Goal: Information Seeking & Learning: Learn about a topic

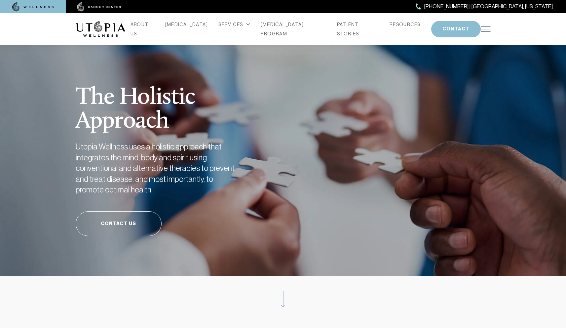
scroll to position [1, 0]
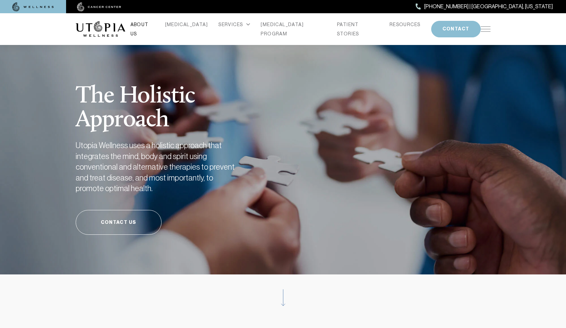
click at [155, 27] on link "ABOUT US" at bounding box center [143, 29] width 24 height 19
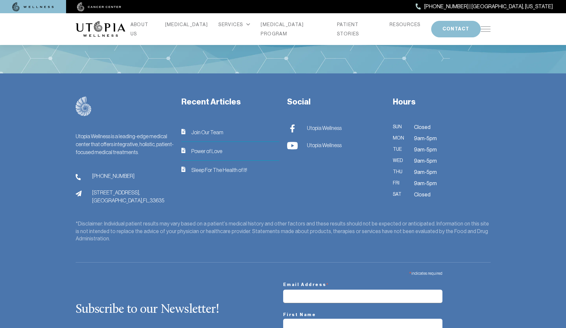
scroll to position [1859, 0]
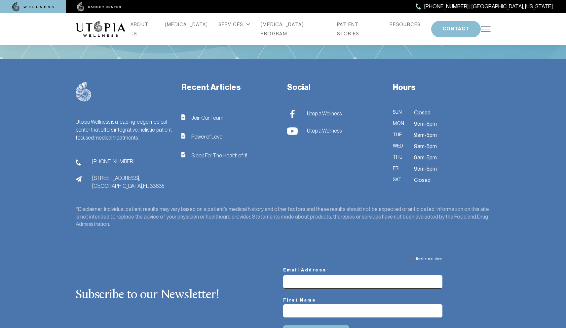
click at [323, 275] on input "Email Address *" at bounding box center [362, 282] width 159 height 14
type input "**********"
drag, startPoint x: 307, startPoint y: 267, endPoint x: 250, endPoint y: 265, distance: 57.9
click at [250, 265] on div "**********" at bounding box center [283, 299] width 415 height 92
type input "**"
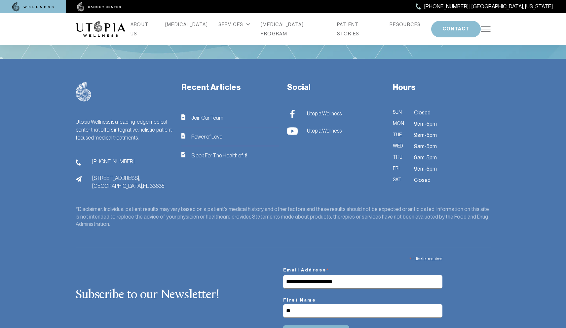
click at [317, 325] on input "*********" at bounding box center [316, 333] width 66 height 17
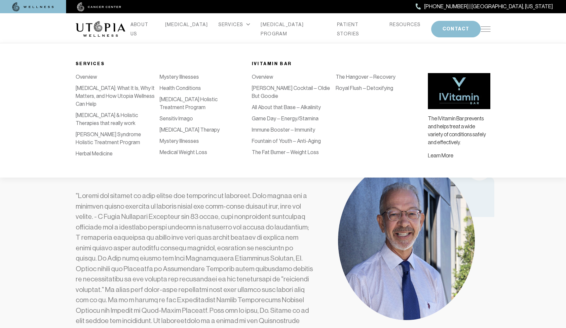
scroll to position [0, 0]
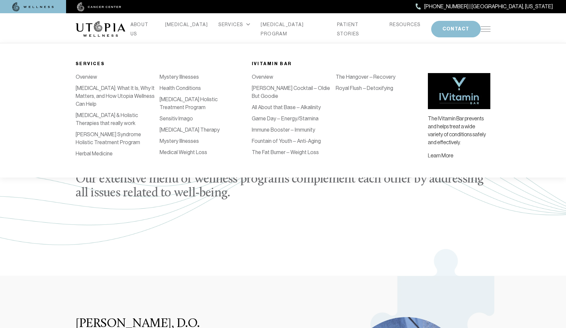
click at [88, 78] on link "Overview" at bounding box center [86, 77] width 21 height 6
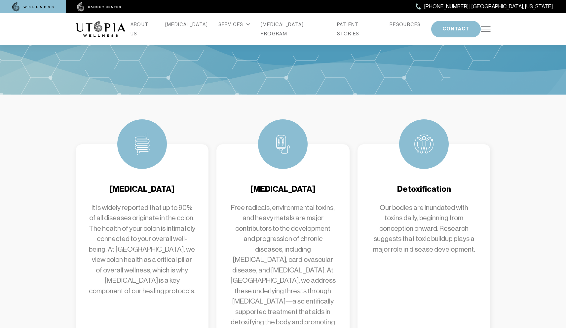
scroll to position [249, 0]
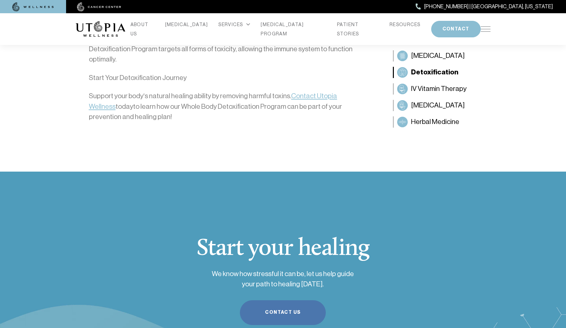
scroll to position [878, 0]
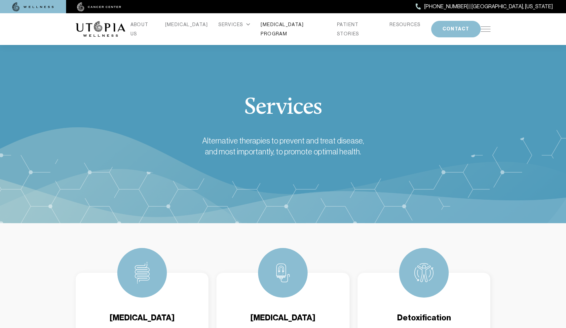
click at [290, 28] on link "[MEDICAL_DATA] PROGRAM" at bounding box center [294, 29] width 66 height 19
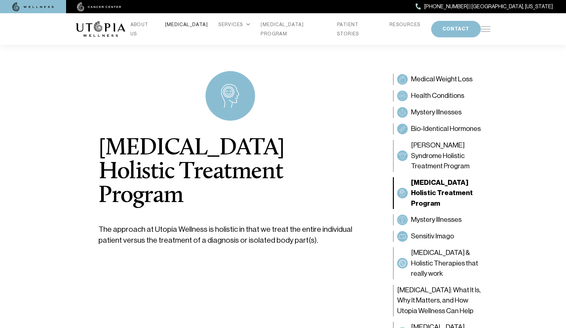
click at [186, 29] on link "[MEDICAL_DATA]" at bounding box center [186, 24] width 43 height 9
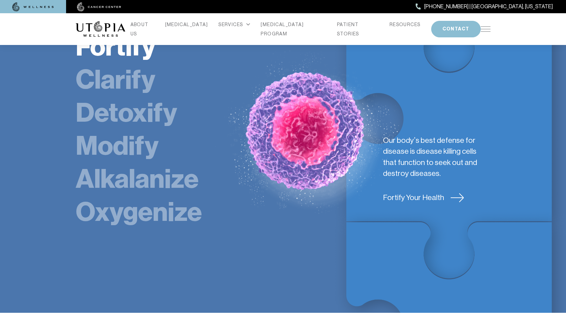
scroll to position [1205, 0]
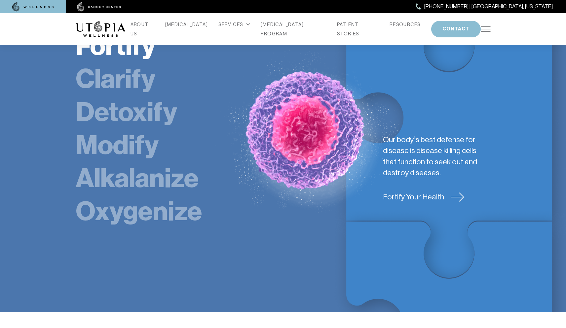
click at [129, 63] on link "Clarify" at bounding box center [116, 79] width 80 height 32
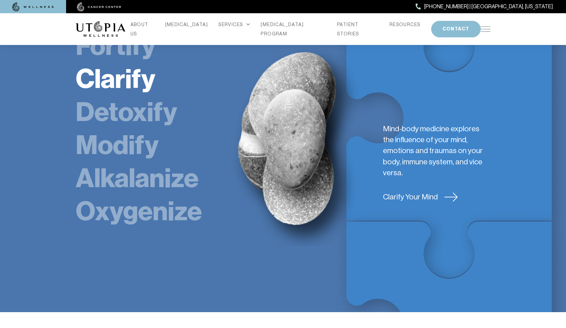
click at [134, 96] on link "Detoxify" at bounding box center [126, 112] width 101 height 32
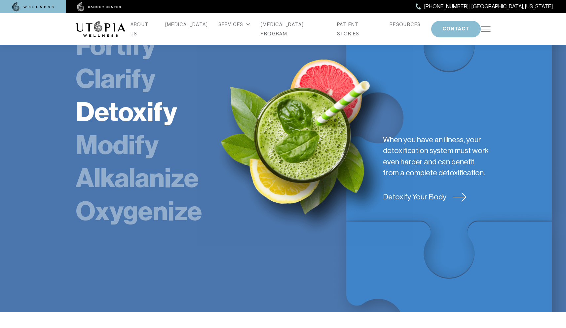
click at [130, 129] on link "Modify" at bounding box center [117, 145] width 83 height 32
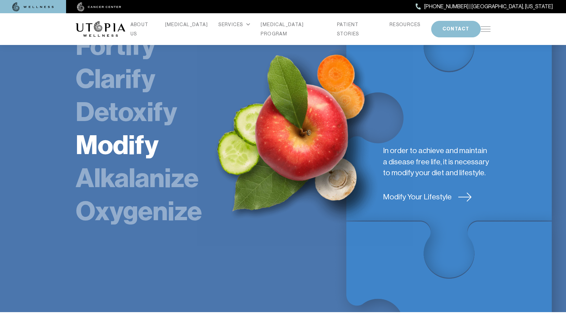
click at [134, 162] on link "Alkalanize" at bounding box center [137, 178] width 123 height 32
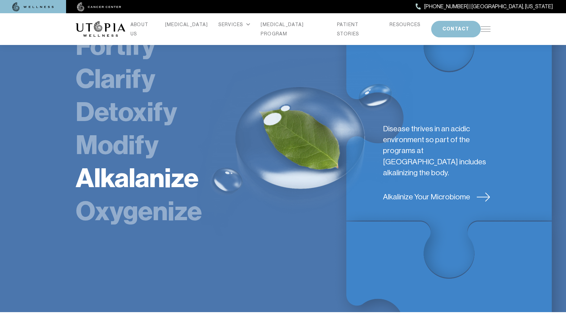
click at [152, 195] on link "Oxygenize" at bounding box center [139, 211] width 126 height 32
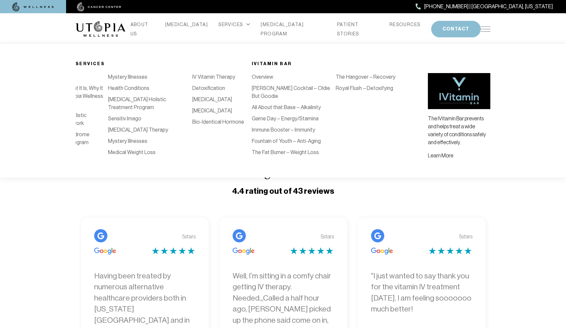
scroll to position [0, 0]
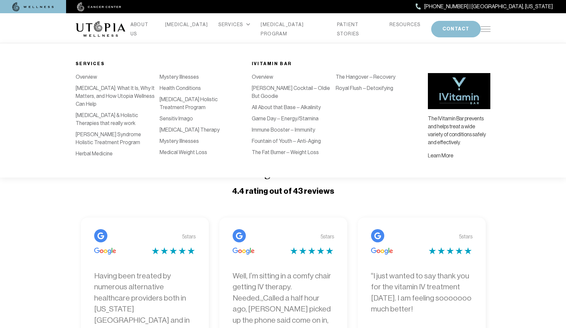
click at [358, 85] on link "Royal Flush – Detoxifying" at bounding box center [365, 88] width 58 height 6
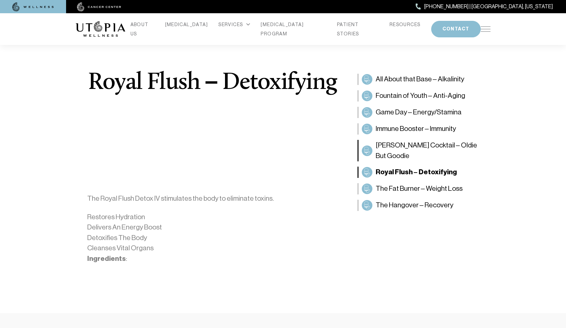
click at [417, 145] on span "[PERSON_NAME] Cocktail – Oldie But Goodie" at bounding box center [432, 150] width 112 height 21
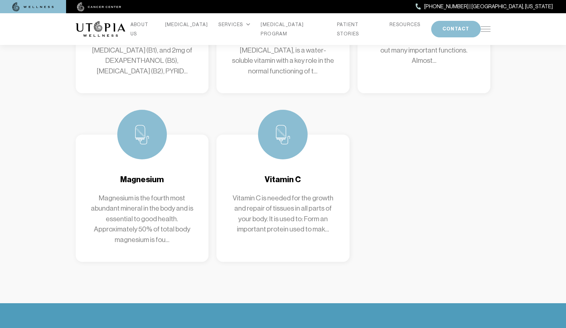
scroll to position [86, 0]
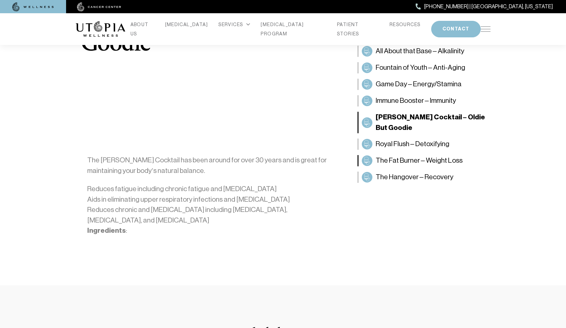
click at [425, 155] on span "The Fat Burner – Weight Loss" at bounding box center [419, 160] width 87 height 11
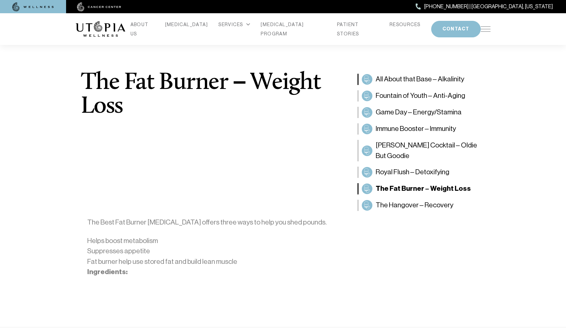
click at [420, 77] on span "All About that Base – Alkalinity" at bounding box center [420, 79] width 89 height 11
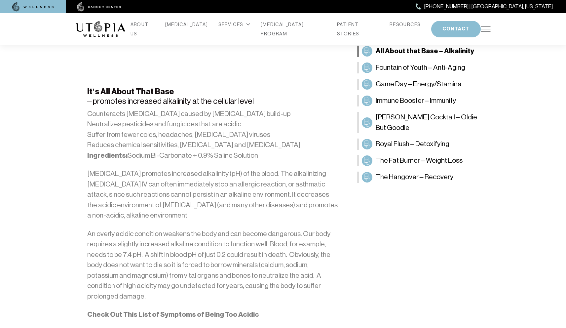
scroll to position [426, 0]
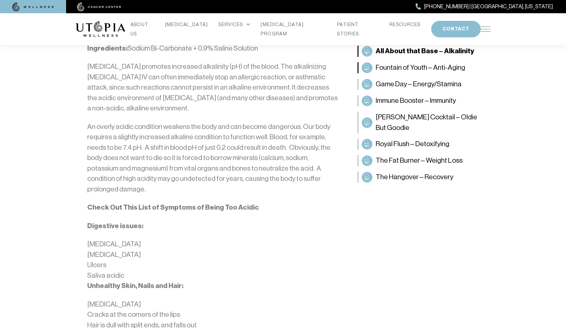
click at [417, 66] on span "Fountain of Youth – Anti-Aging" at bounding box center [421, 67] width 90 height 11
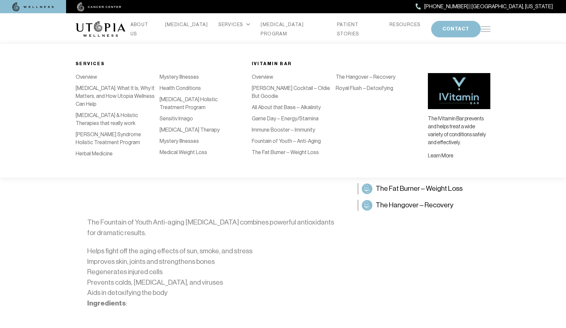
click at [184, 122] on link "Sensitiv Imago" at bounding box center [176, 118] width 33 height 6
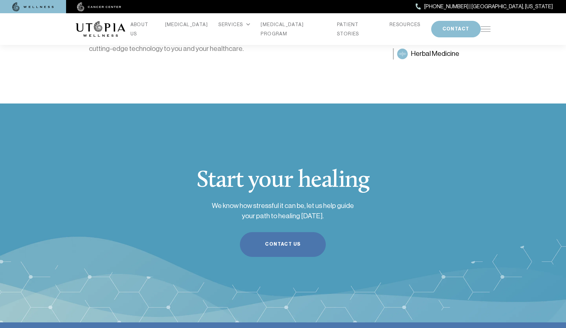
scroll to position [1384, 0]
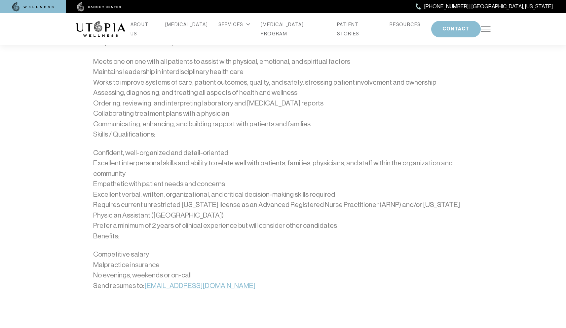
scroll to position [516, 0]
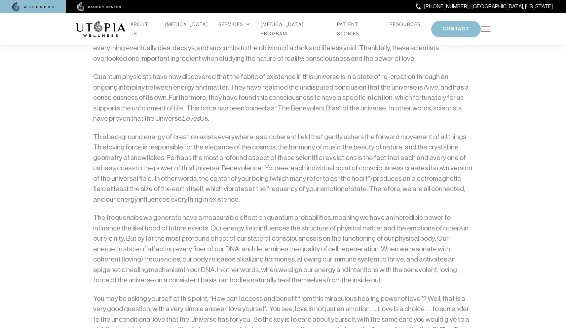
scroll to position [699, 0]
